Goal: Transaction & Acquisition: Purchase product/service

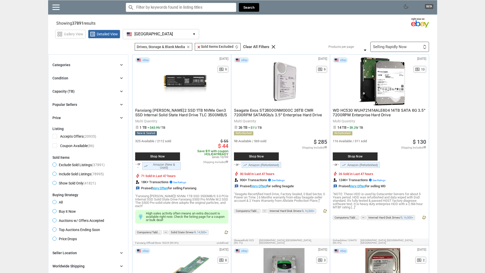
click at [110, 32] on span "list_alt Detailed View" at bounding box center [104, 34] width 32 height 9
click at [71, 37] on span "grid_view Gallery View" at bounding box center [70, 34] width 30 height 9
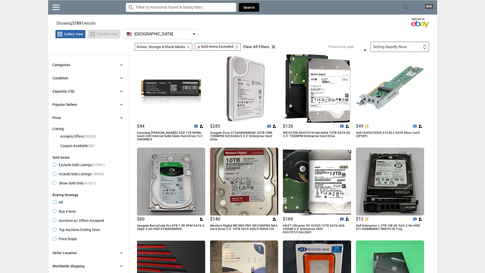
click at [104, 33] on span "Detailed View" at bounding box center [107, 34] width 21 height 4
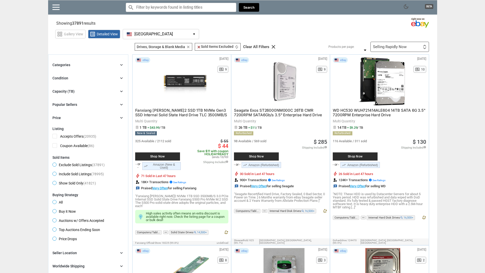
click at [65, 212] on span "Buy it Now" at bounding box center [63, 212] width 23 height 6
click at [388, 50] on div "Selling Rapidly Now First or Last Chance to Buy Recently Listed Selling Rapidly…" at bounding box center [399, 47] width 59 height 10
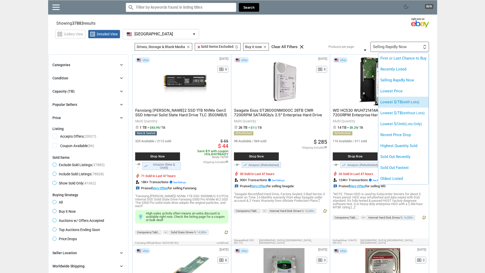
click at [399, 101] on li "Lowest $/TB (with Lots)" at bounding box center [403, 102] width 50 height 11
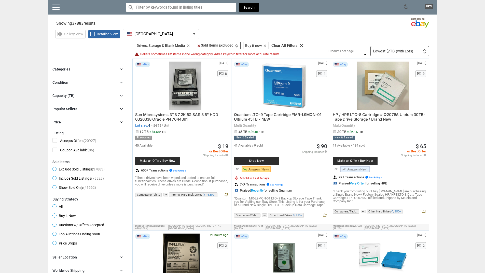
click at [75, 111] on div "Popular Sellers" at bounding box center [64, 108] width 25 height 5
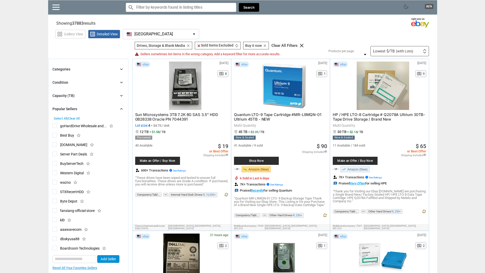
click at [90, 110] on div "Popular Sellers chevron_right" at bounding box center [87, 109] width 71 height 6
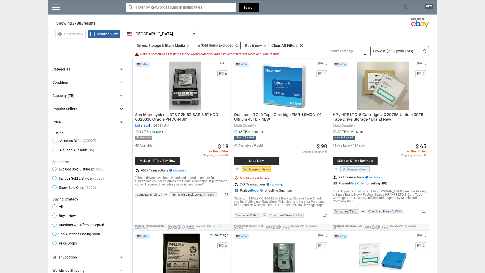
click at [82, 71] on div "Categories chevron_right" at bounding box center [87, 69] width 71 height 6
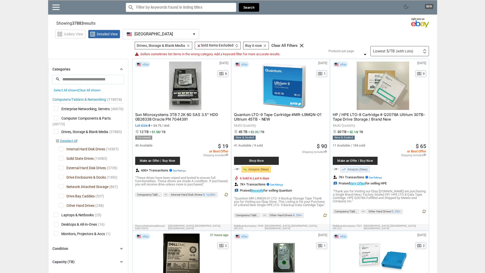
click at [68, 159] on span "Solid State Drives" at bounding box center [76, 159] width 35 height 6
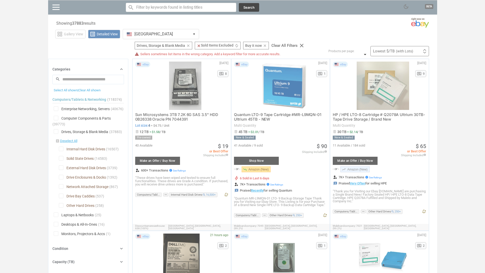
click at [69, 168] on div at bounding box center [242, 136] width 485 height 273
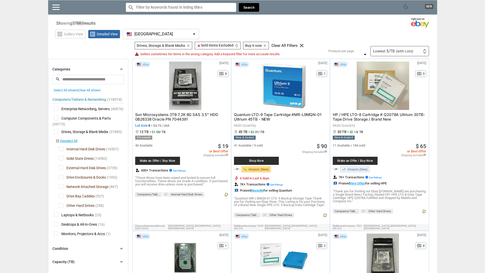
click at [71, 168] on span "External Hard Disk Drives" at bounding box center [82, 168] width 47 height 6
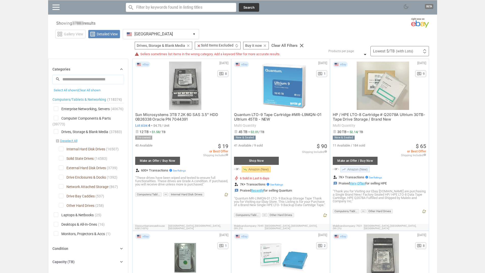
click at [73, 176] on div at bounding box center [242, 136] width 485 height 273
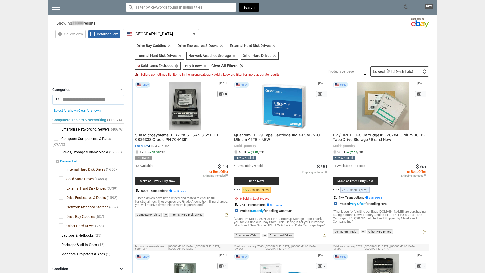
click at [73, 189] on span "External Hard Disk Drives" at bounding box center [82, 189] width 47 height 6
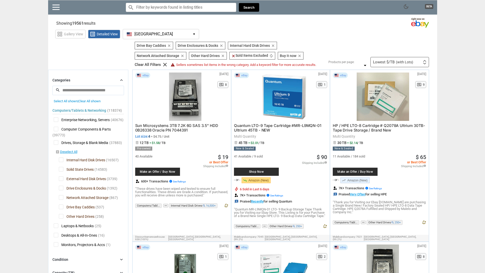
click at [73, 190] on span "Drive Enclosures & Docks" at bounding box center [82, 189] width 47 height 6
click at [79, 210] on span "Drive Bay Caddies" at bounding box center [77, 208] width 36 height 6
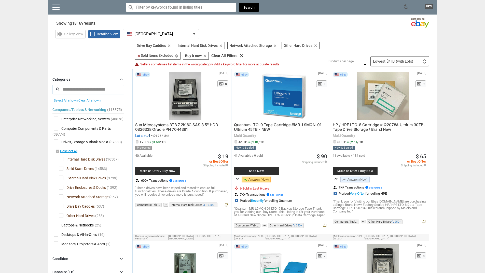
click at [78, 214] on span "Other Hard Drives" at bounding box center [77, 216] width 36 height 6
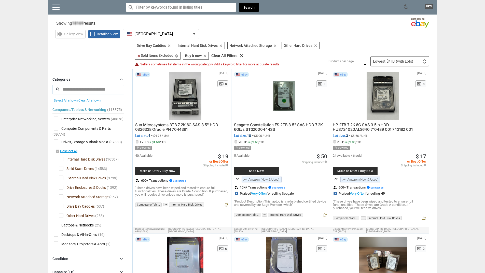
click at [75, 207] on span "Drive Bay Caddies" at bounding box center [77, 207] width 36 height 6
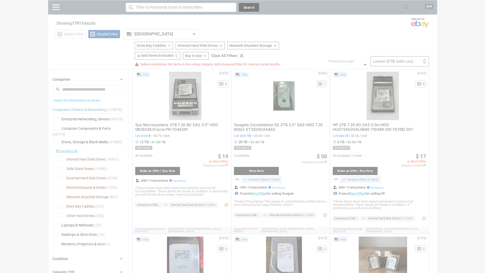
click at [75, 207] on div at bounding box center [242, 136] width 485 height 273
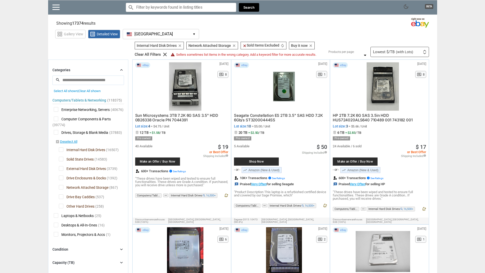
click at [64, 189] on span "Network Attached Storage" at bounding box center [84, 188] width 50 height 6
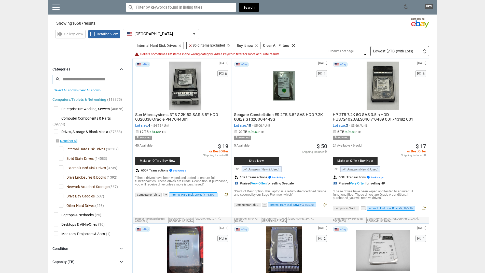
click at [84, 77] on input "search" at bounding box center [87, 79] width 71 height 9
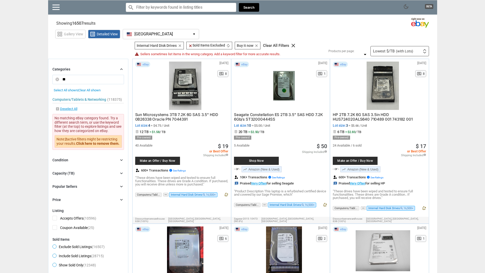
type input "*"
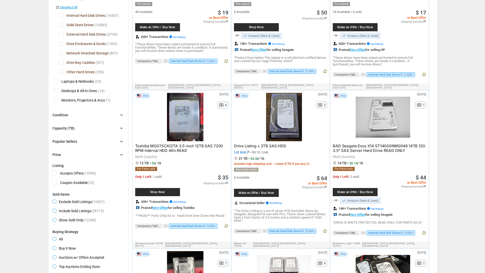
scroll to position [145, 0]
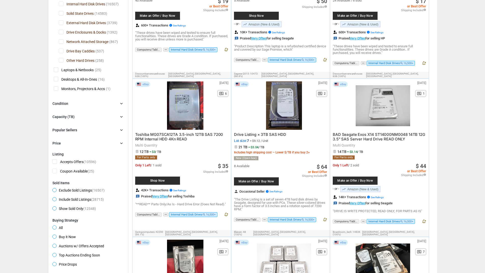
click at [84, 102] on div "Condition chevron_right" at bounding box center [87, 103] width 71 height 6
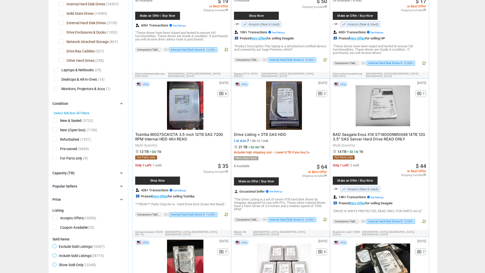
click at [67, 121] on span "New & Sealed" at bounding box center [66, 121] width 29 height 6
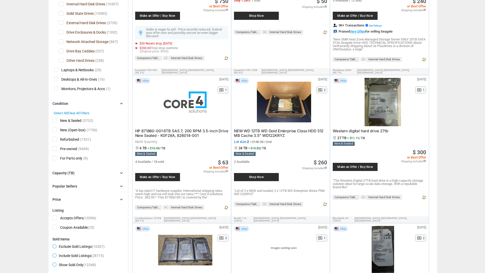
click at [68, 131] on span "New (Open box)" at bounding box center [68, 130] width 33 height 6
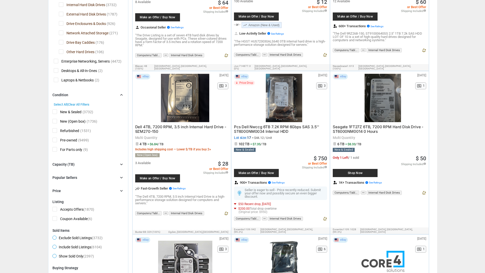
click at [72, 139] on span "Pre-owned" at bounding box center [64, 141] width 25 height 6
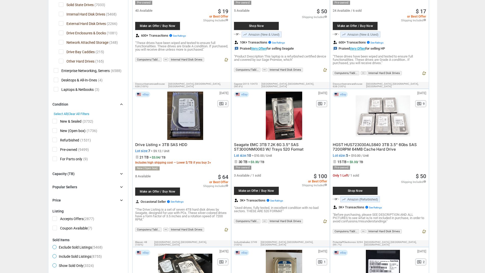
click at [72, 142] on span "Refurbished" at bounding box center [65, 141] width 27 height 6
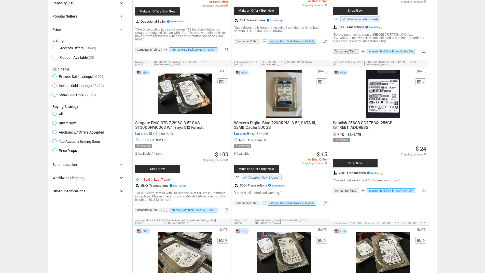
scroll to position [331, 0]
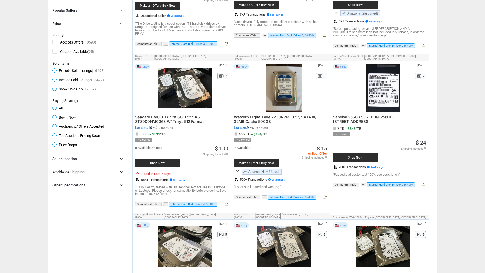
click at [76, 159] on div "Seller Location chevron_right" at bounding box center [87, 159] width 71 height 6
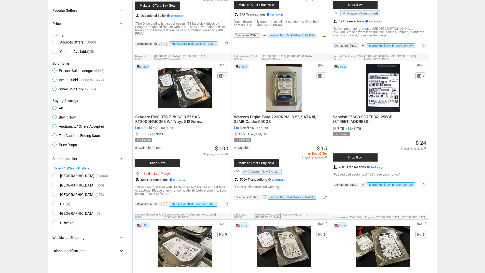
click at [63, 175] on span "[GEOGRAPHIC_DATA]" at bounding box center [73, 176] width 42 height 6
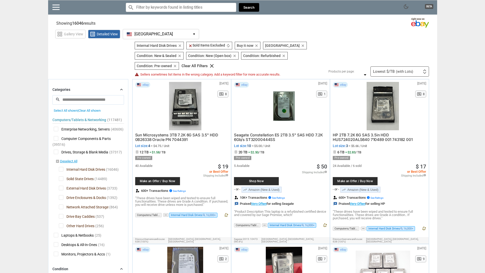
click at [188, 10] on input "Search for models" at bounding box center [181, 7] width 110 height 9
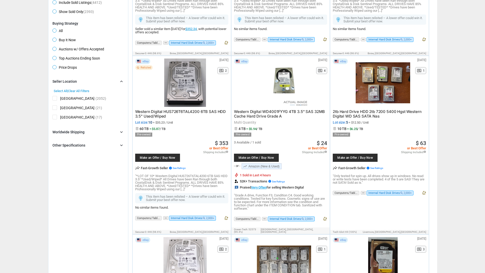
scroll to position [361, 0]
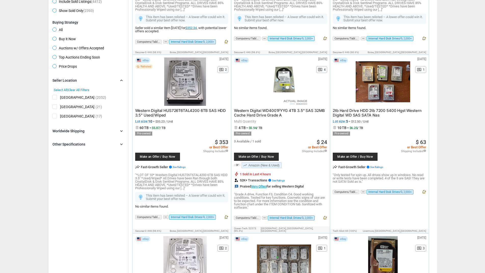
click at [120, 146] on icon "chevron_right" at bounding box center [121, 144] width 5 height 5
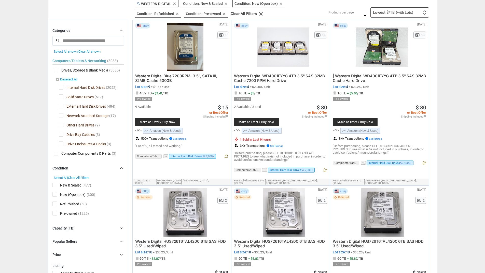
scroll to position [0, 0]
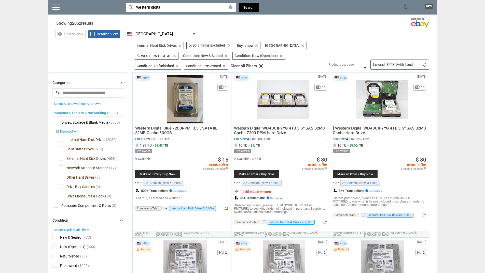
click at [175, 9] on input "western digital" at bounding box center [181, 7] width 110 height 9
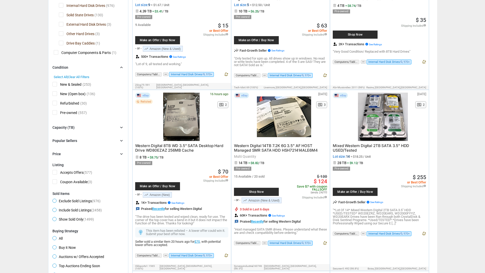
scroll to position [136, 0]
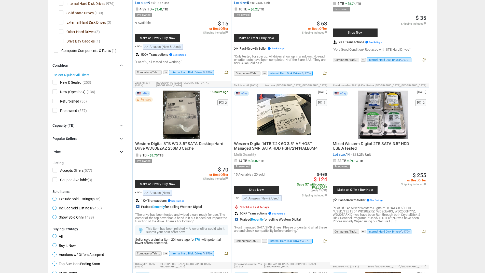
type input "western digital sata"
click at [87, 122] on div "Capacity (TB) chevron_right" at bounding box center [87, 125] width 71 height 6
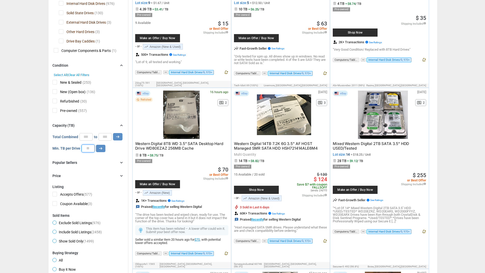
click at [90, 151] on input "number" at bounding box center [87, 148] width 13 height 8
type input "*"
click at [113, 133] on button "arrow_right_alt" at bounding box center [117, 136] width 9 height 7
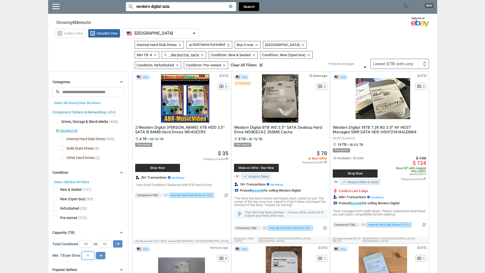
scroll to position [2, 0]
